Goal: Transaction & Acquisition: Purchase product/service

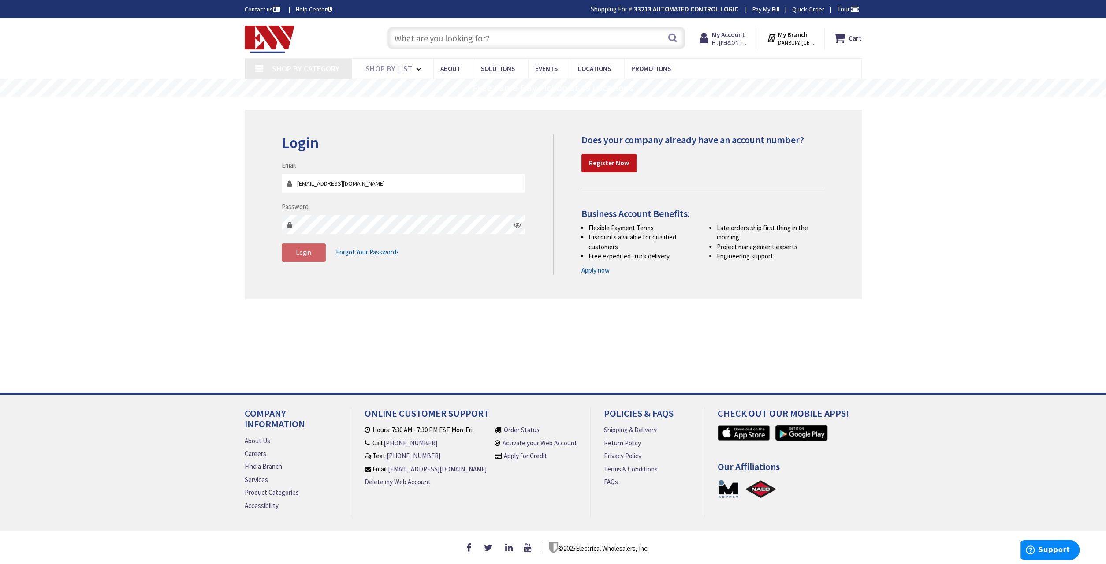
type input "[EMAIL_ADDRESS][DOMAIN_NAME]"
click at [306, 254] on span "Login" at bounding box center [303, 252] width 15 height 8
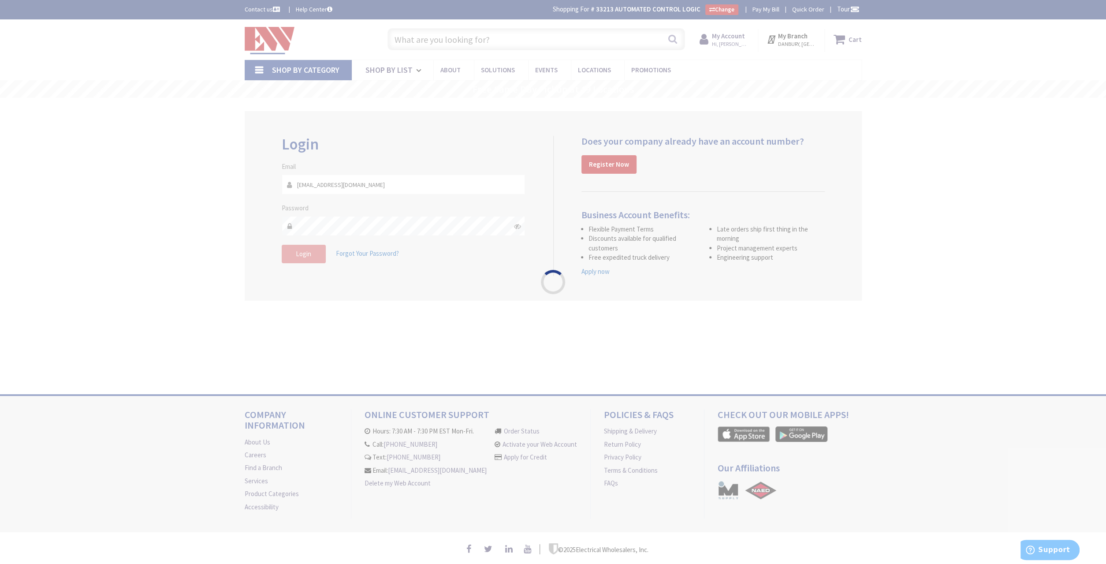
type input "[PERSON_NAME][GEOGRAPHIC_DATA], [GEOGRAPHIC_DATA]"
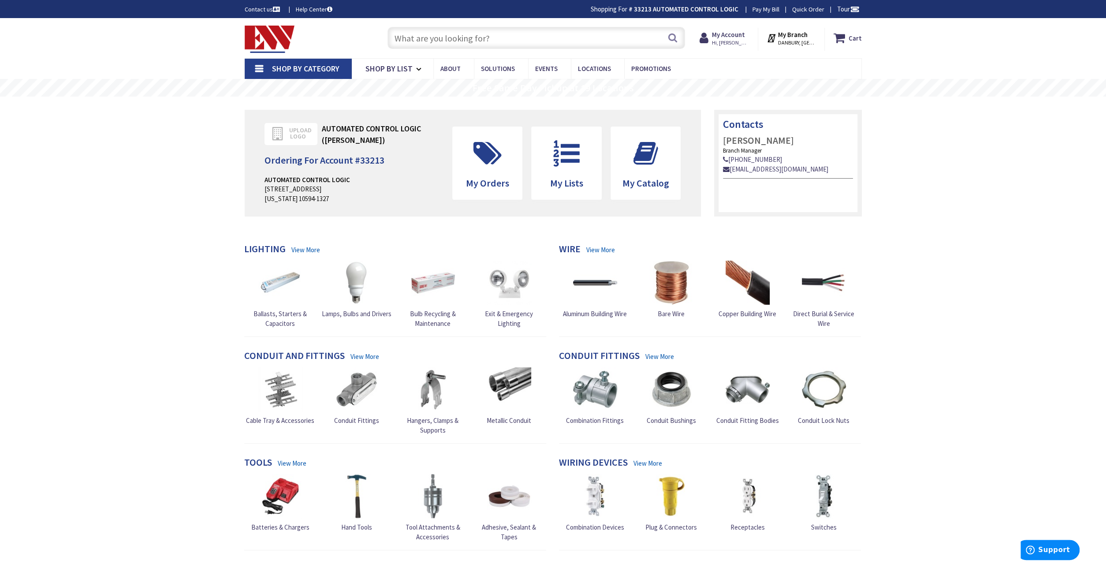
click at [530, 42] on input "text" at bounding box center [537, 38] width 298 height 22
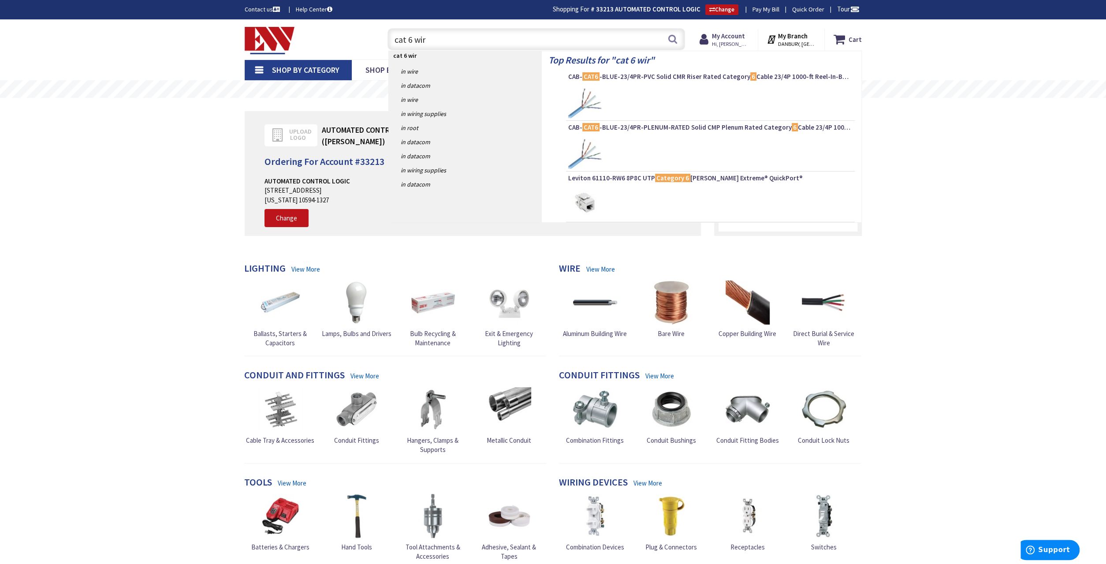
type input "cat 6 wire"
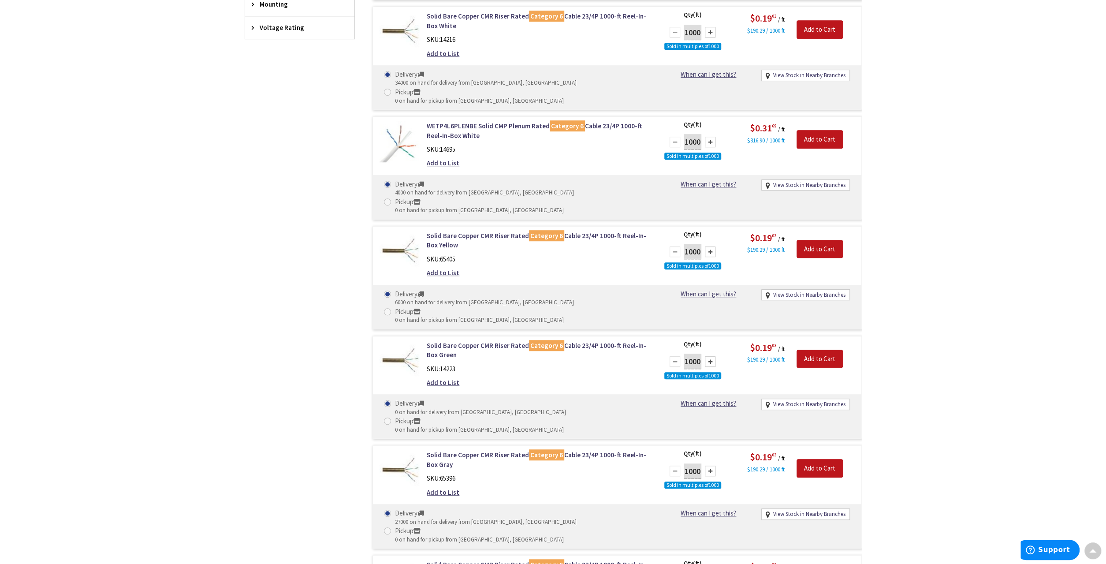
scroll to position [367, 0]
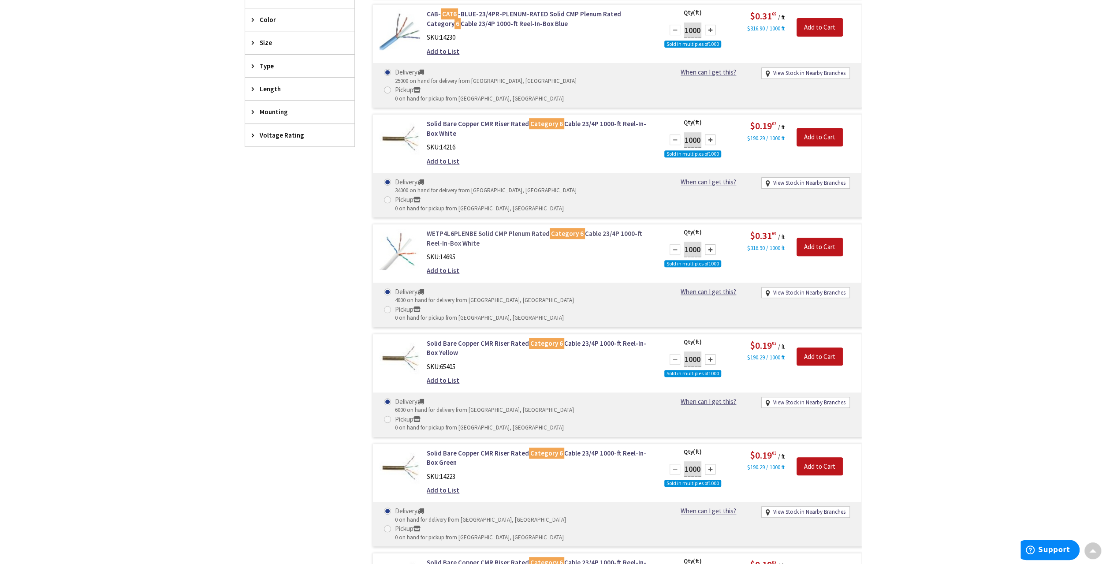
click at [500, 229] on link "WETP4L6PLENBE Solid CMP Plenum Rated Category 6 Cable 23/4P 1000-ft Reel-In-Box…" at bounding box center [539, 238] width 224 height 19
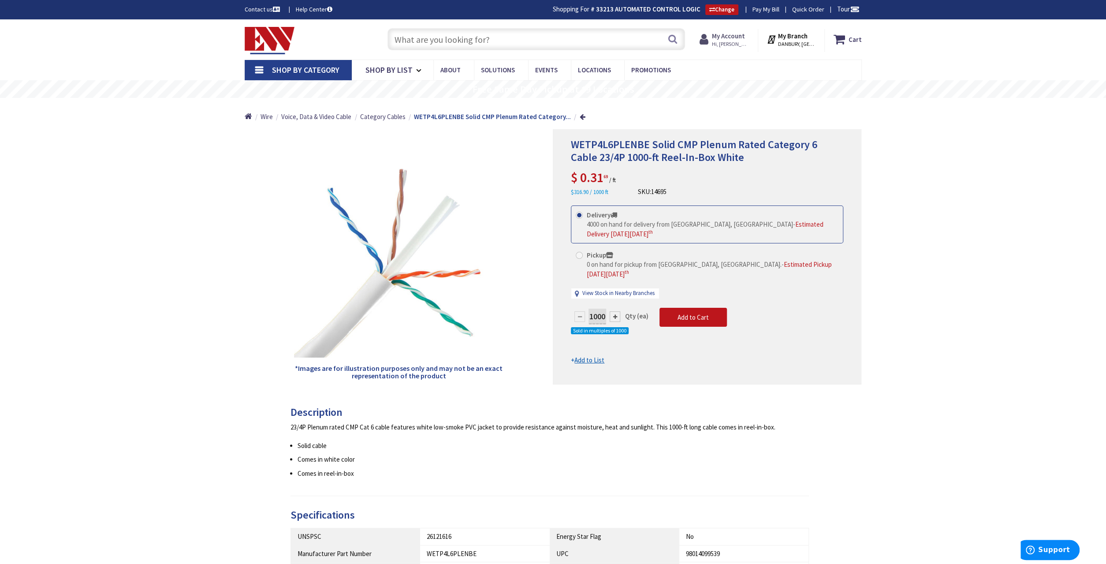
click at [732, 45] on span "Hi, Jeff" at bounding box center [730, 44] width 37 height 7
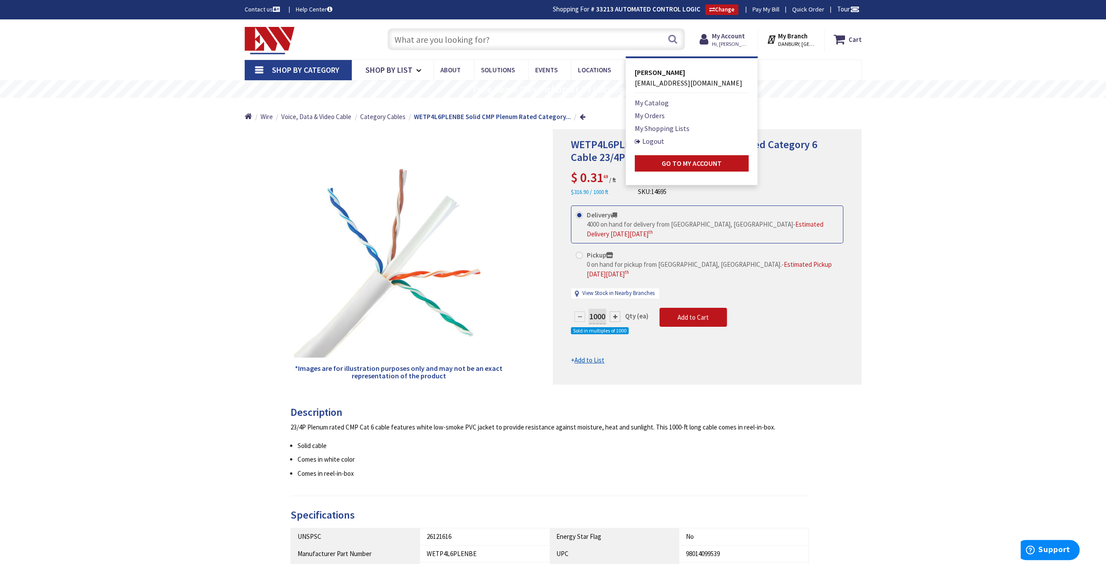
click at [674, 141] on li "Logout" at bounding box center [692, 141] width 114 height 11
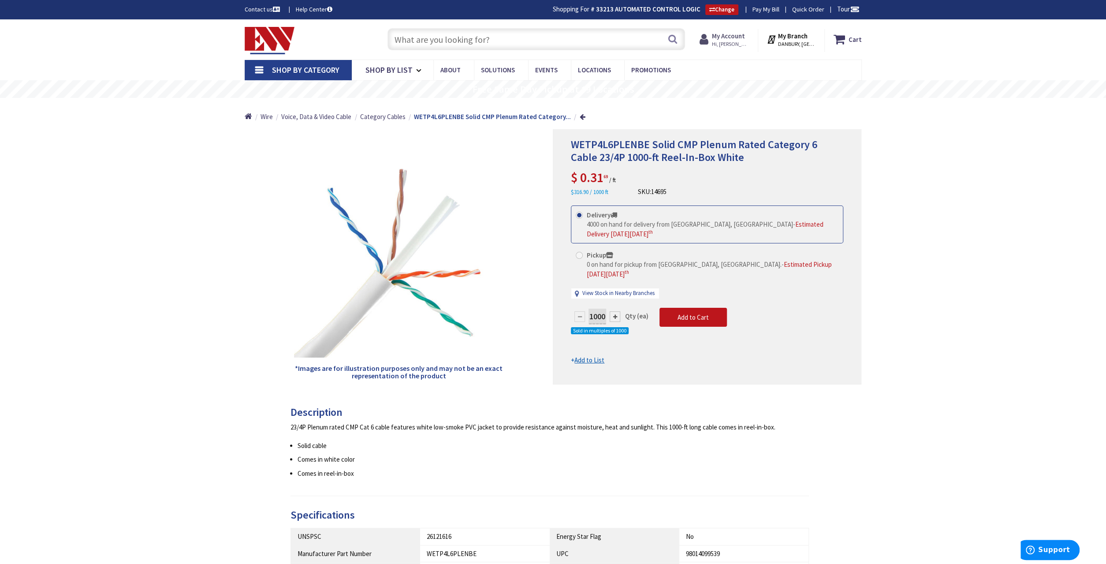
click at [735, 45] on span "Hi, Jeff" at bounding box center [730, 44] width 37 height 7
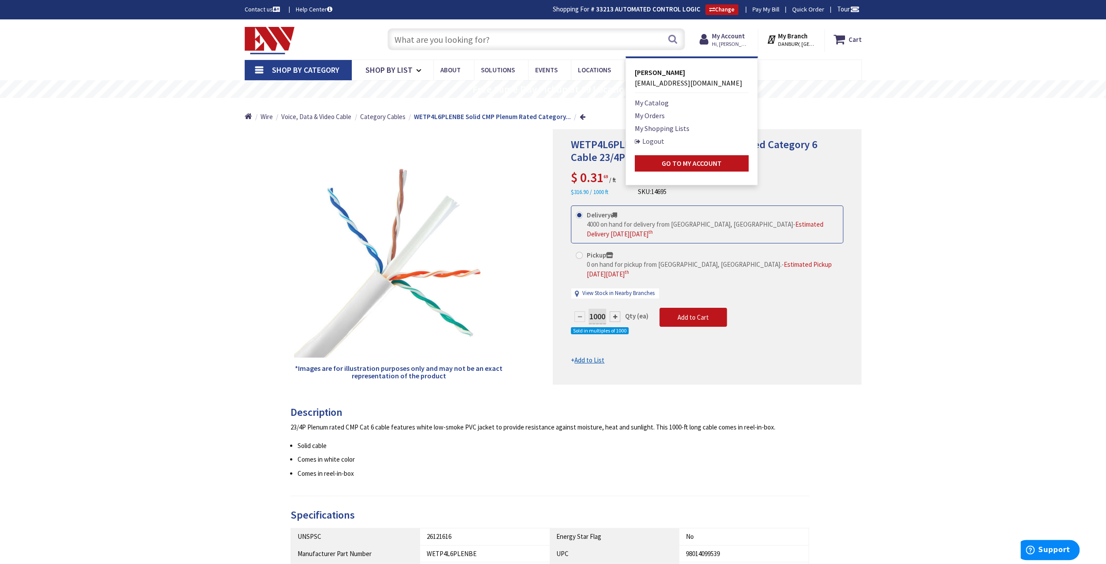
click at [662, 142] on link "Logout" at bounding box center [650, 141] width 30 height 11
